Goal: Find contact information: Find contact information

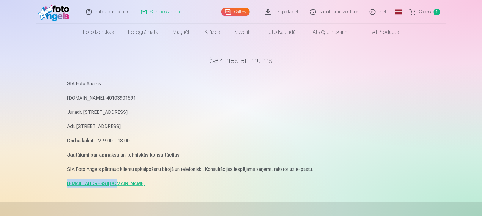
click at [62, 15] on img at bounding box center [55, 11] width 34 height 19
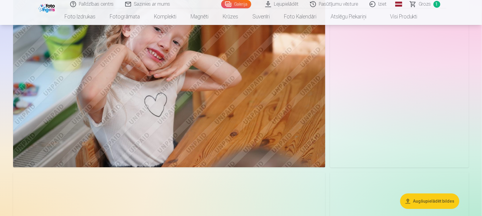
scroll to position [529, 0]
